Goal: Check status: Check status

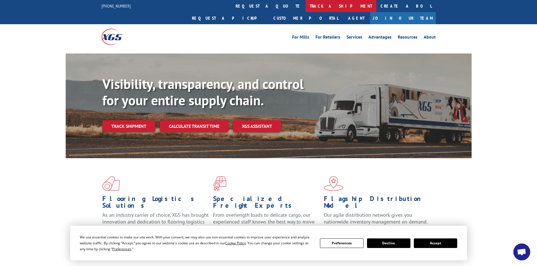
click at [306, 5] on link "track a shipment" at bounding box center [341, 6] width 71 height 12
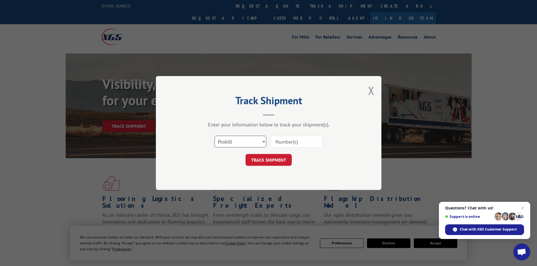
click at [239, 140] on select "Select category... Probill BOL PO" at bounding box center [241, 142] width 52 height 12
select select "po"
click at [215, 136] on select "Select category... Probill BOL PO" at bounding box center [241, 142] width 52 height 12
click at [286, 138] on input at bounding box center [297, 142] width 52 height 12
paste input "26404899"
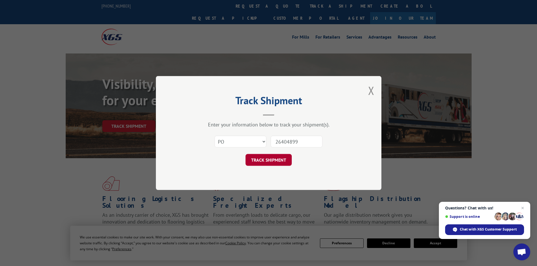
type input "26404899"
click at [270, 163] on button "TRACK SHIPMENT" at bounding box center [269, 160] width 46 height 12
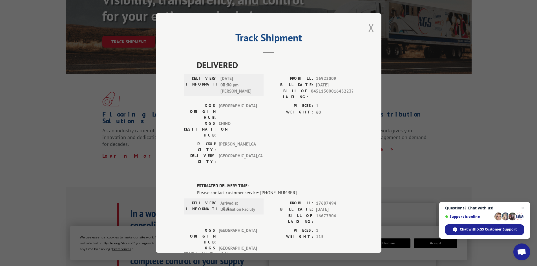
click at [369, 27] on button "Close modal" at bounding box center [371, 27] width 6 height 15
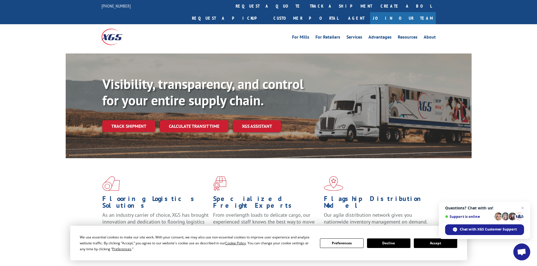
click at [434, 243] on button "Accept" at bounding box center [435, 244] width 43 height 10
